Goal: Unclear

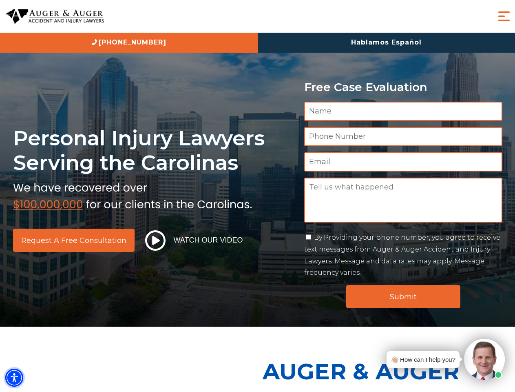
click at [14, 377] on img "Accessibility Menu" at bounding box center [14, 377] width 18 height 18
